Goal: Task Accomplishment & Management: Use online tool/utility

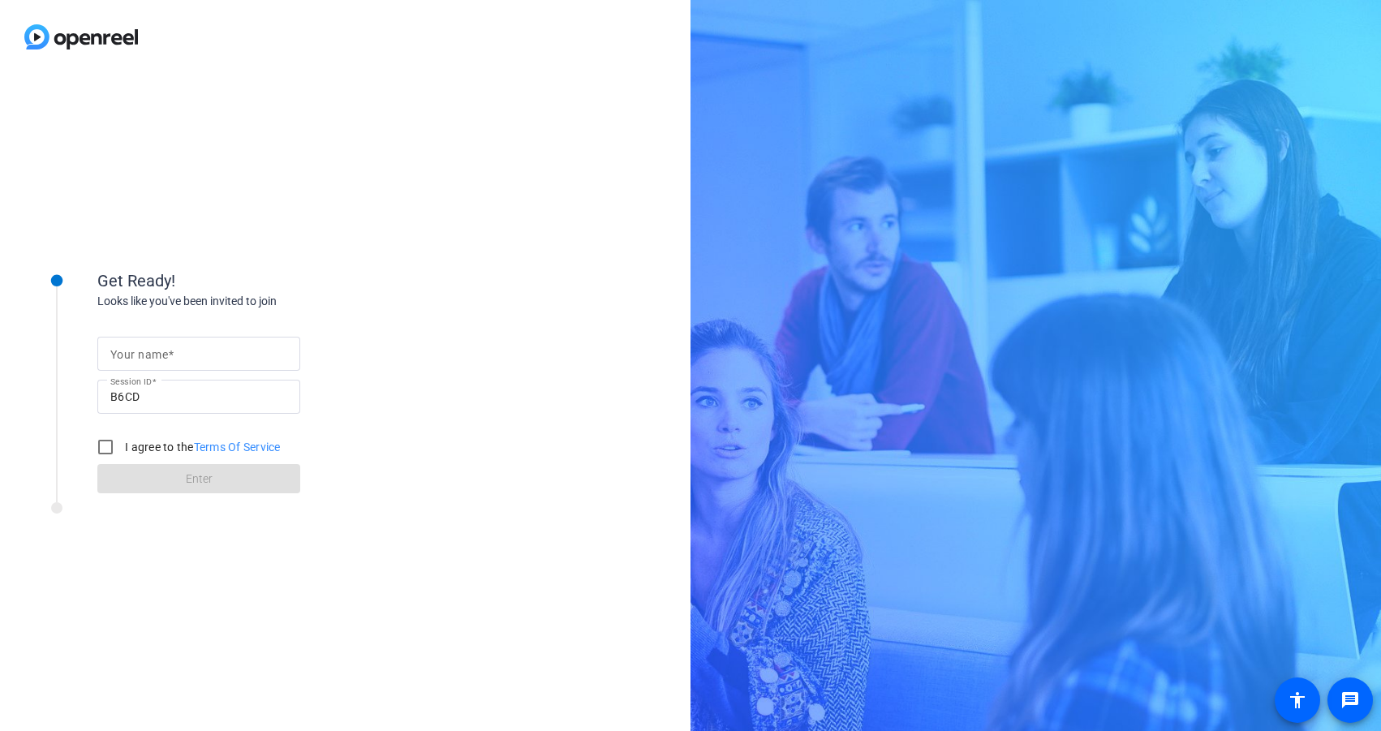
click at [108, 351] on div "Your name" at bounding box center [198, 354] width 203 height 34
type input "[PERSON_NAME]"
click at [101, 444] on input "I agree to the Terms Of Service" at bounding box center [105, 447] width 32 height 32
checkbox input "true"
click at [120, 468] on span at bounding box center [198, 478] width 203 height 39
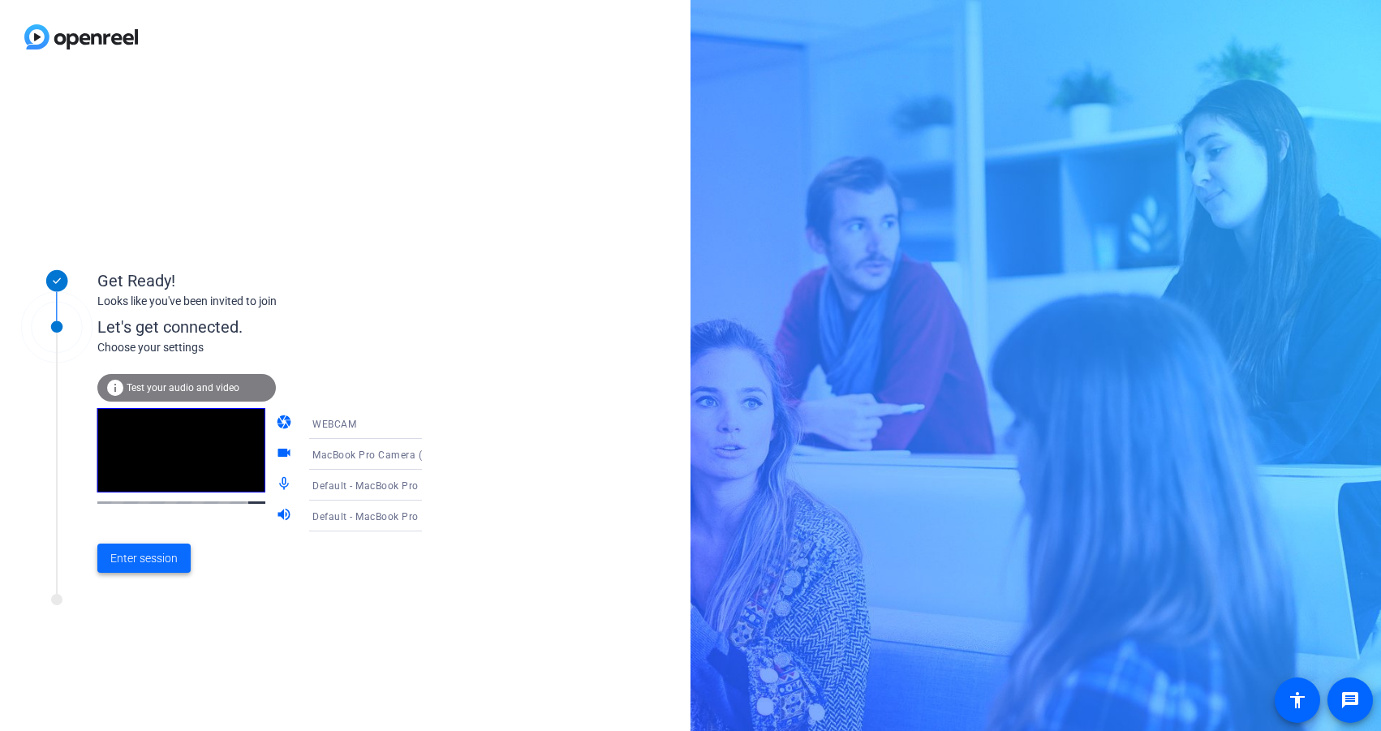
click at [139, 553] on span "Enter session" at bounding box center [143, 558] width 67 height 17
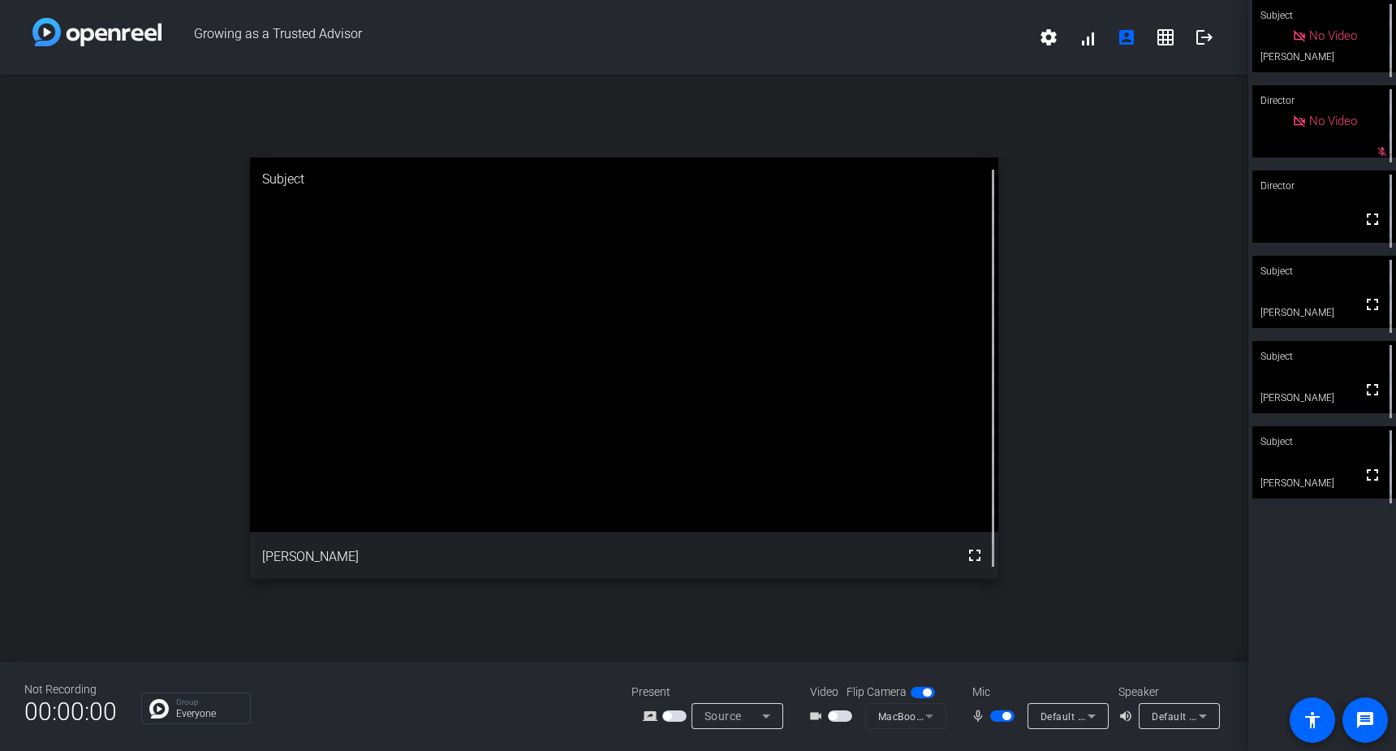
click at [832, 715] on span "button" at bounding box center [832, 716] width 8 height 8
click at [1009, 715] on span "button" at bounding box center [1006, 716] width 8 height 8
click at [995, 720] on span "button" at bounding box center [1002, 715] width 24 height 11
click at [1002, 716] on span "button" at bounding box center [1006, 716] width 8 height 8
click at [992, 716] on span "button" at bounding box center [995, 716] width 8 height 8
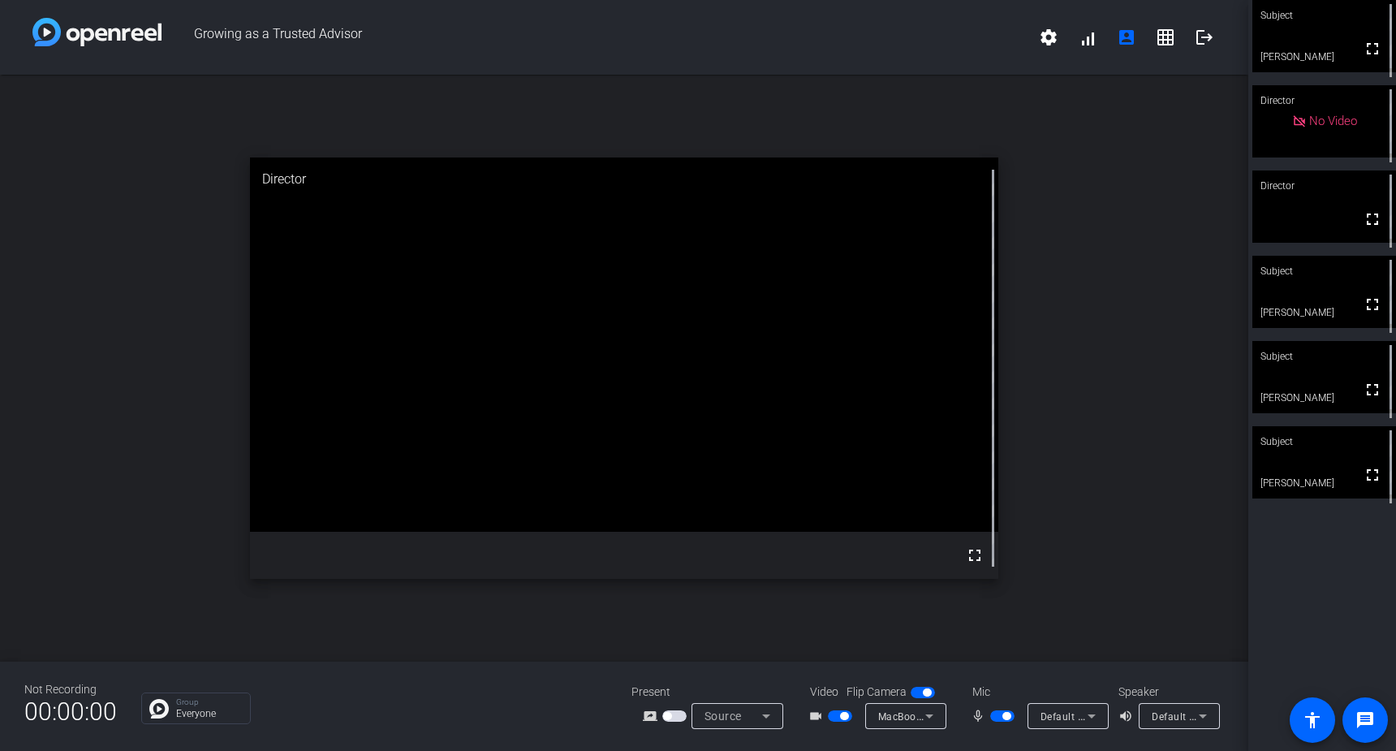
click at [1005, 716] on span "button" at bounding box center [1006, 716] width 8 height 8
click at [996, 715] on span "button" at bounding box center [995, 716] width 8 height 8
click at [1005, 716] on span "button" at bounding box center [1006, 716] width 8 height 8
click at [998, 717] on span "button" at bounding box center [995, 716] width 8 height 8
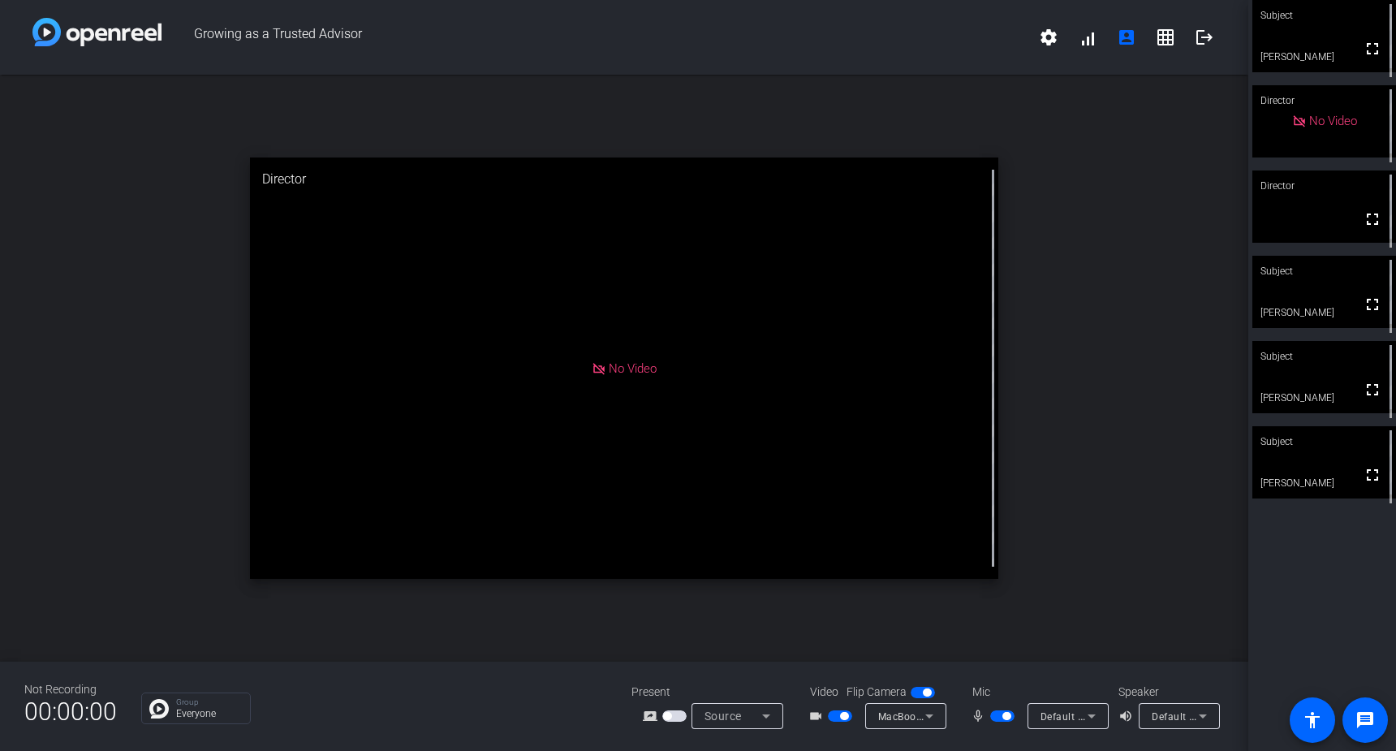
click at [998, 717] on span "button" at bounding box center [1002, 715] width 24 height 11
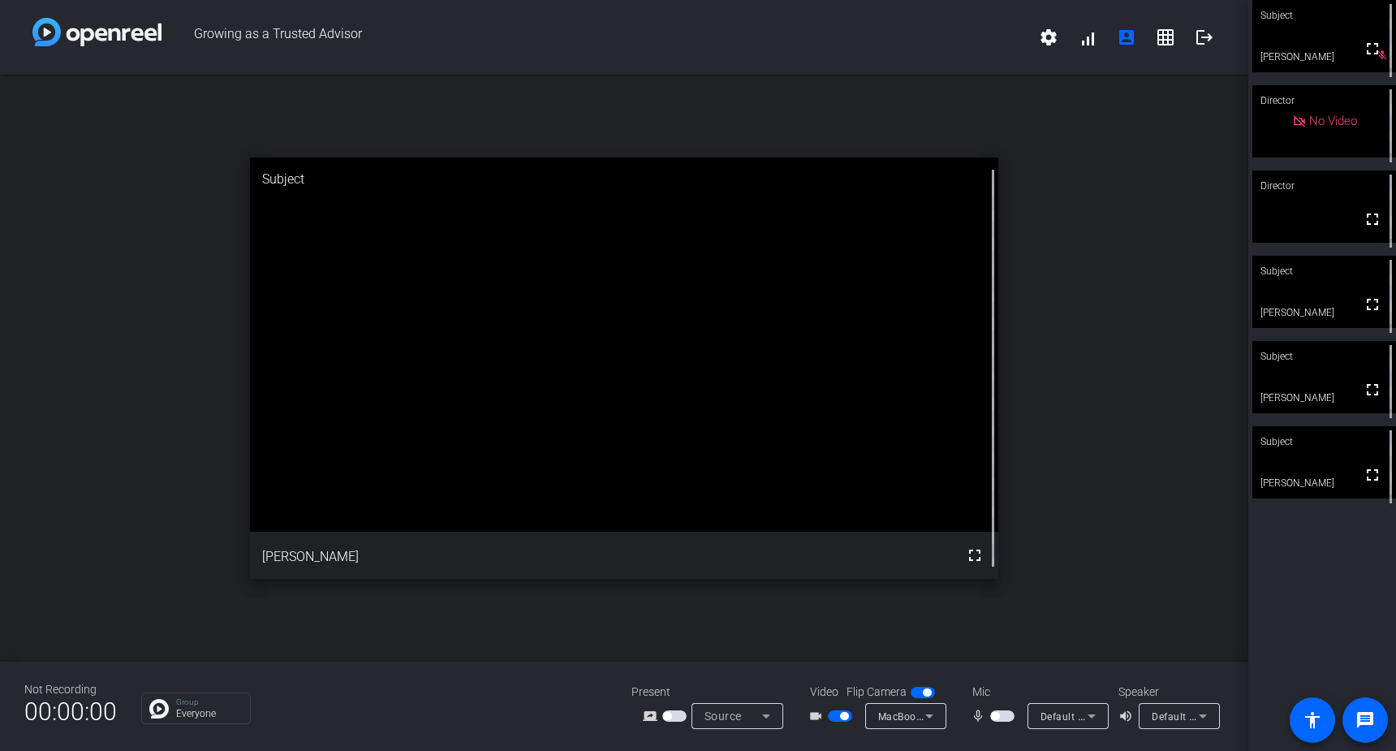
click at [999, 716] on span "button" at bounding box center [1002, 715] width 24 height 11
click at [1331, 471] on video at bounding box center [1324, 462] width 144 height 72
click at [1323, 287] on video at bounding box center [1324, 292] width 144 height 72
click at [1000, 716] on span "button" at bounding box center [1002, 715] width 24 height 11
click at [845, 716] on span "button" at bounding box center [844, 716] width 8 height 8
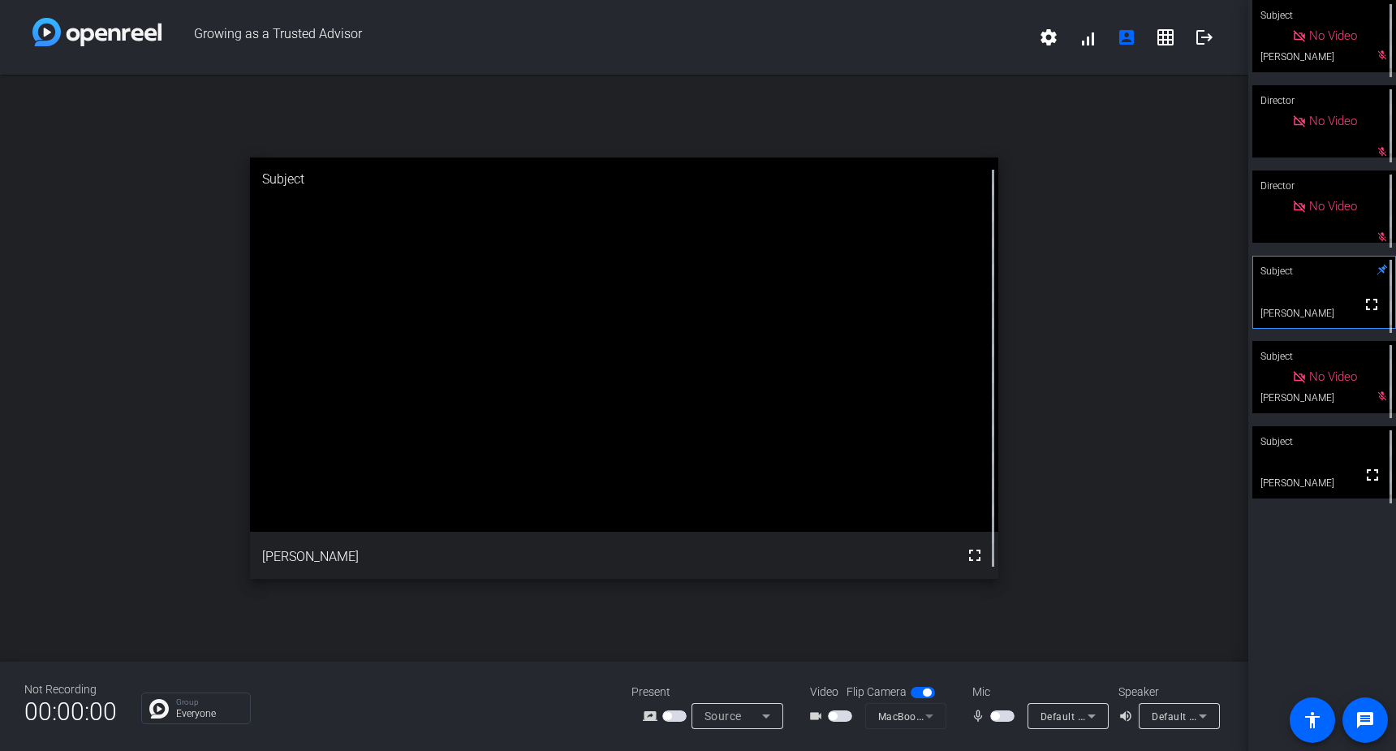
click at [1325, 458] on video at bounding box center [1324, 462] width 144 height 72
click at [1380, 439] on icon at bounding box center [1381, 439] width 11 height 11
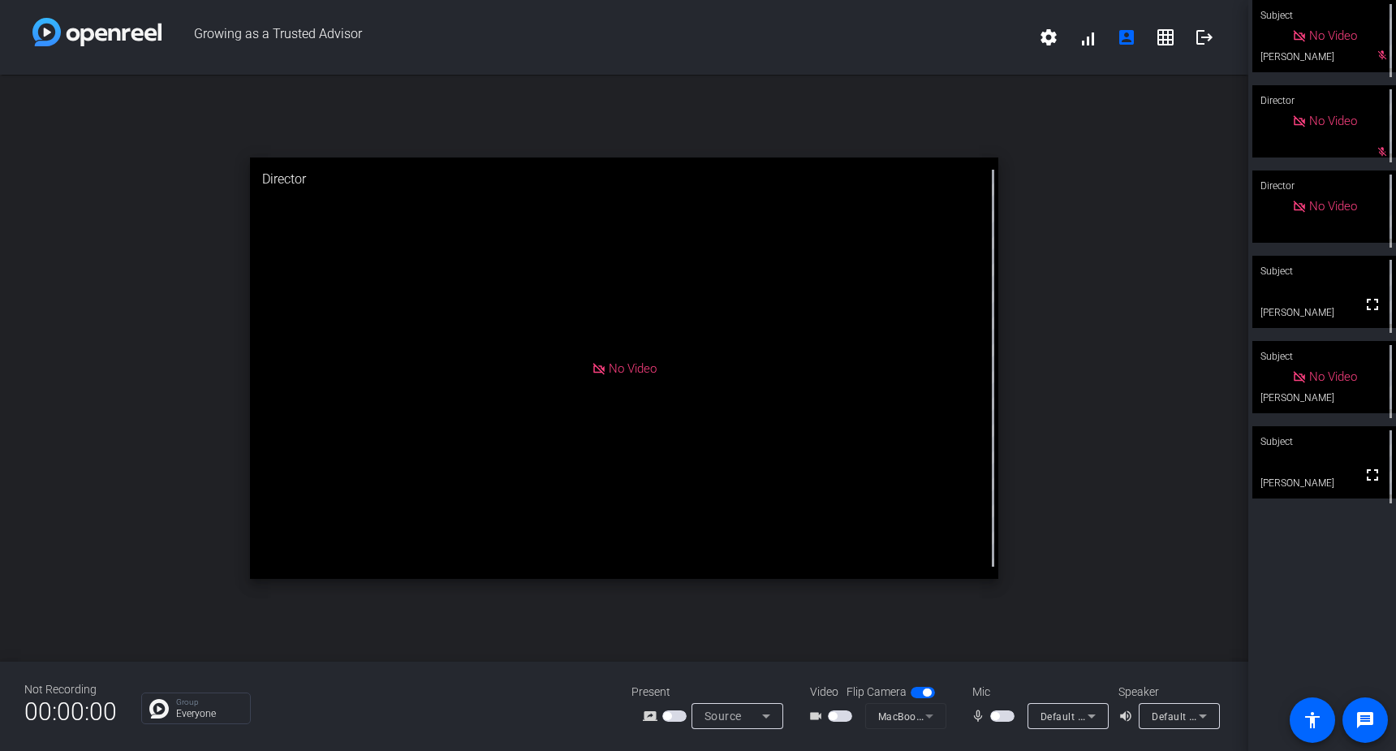
drag, startPoint x: 995, startPoint y: 716, endPoint x: 1013, endPoint y: 659, distance: 60.3
click at [1013, 659] on div "Growing as a Trusted Advisor settings signal_cellular_alt account_box grid_on l…" at bounding box center [624, 375] width 1248 height 751
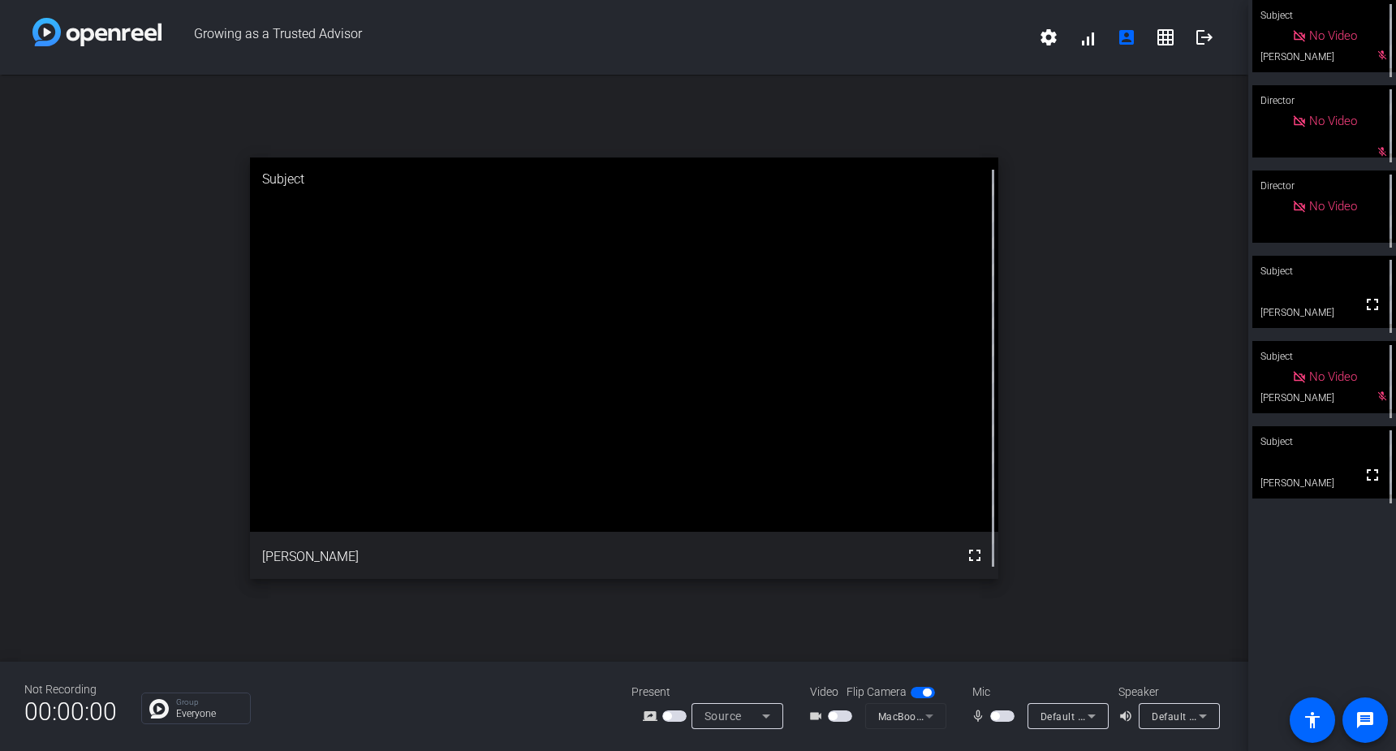
click at [997, 713] on span "button" at bounding box center [995, 716] width 8 height 8
click at [834, 716] on span "button" at bounding box center [832, 716] width 8 height 8
